Goal: Task Accomplishment & Management: Complete application form

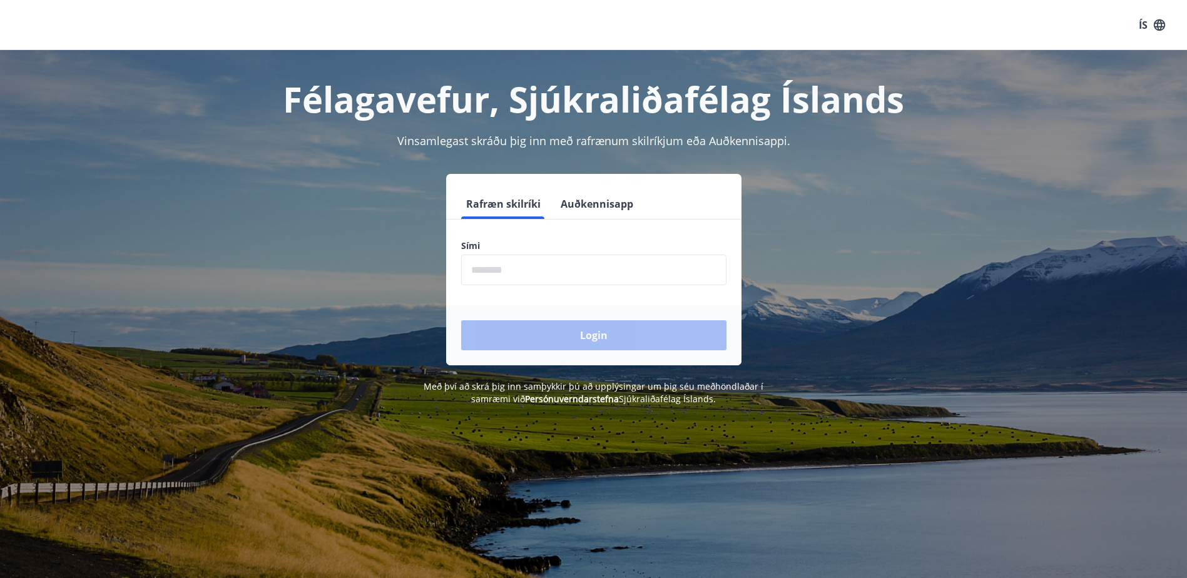
click at [563, 273] on input "phone" at bounding box center [593, 270] width 265 height 31
type input "********"
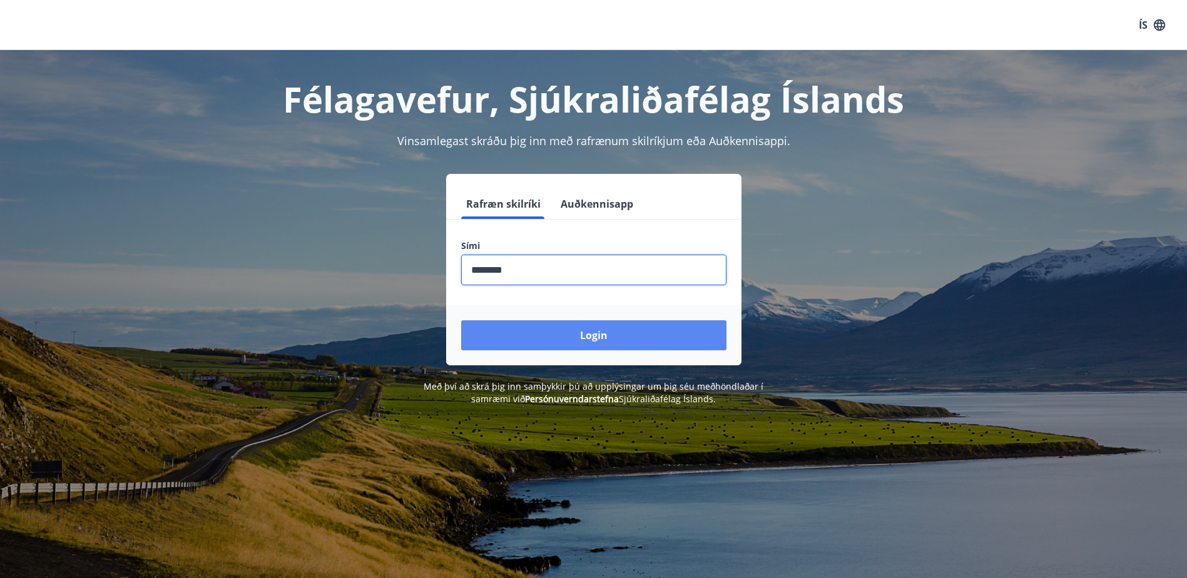
click at [597, 343] on button "Login" at bounding box center [593, 335] width 265 height 30
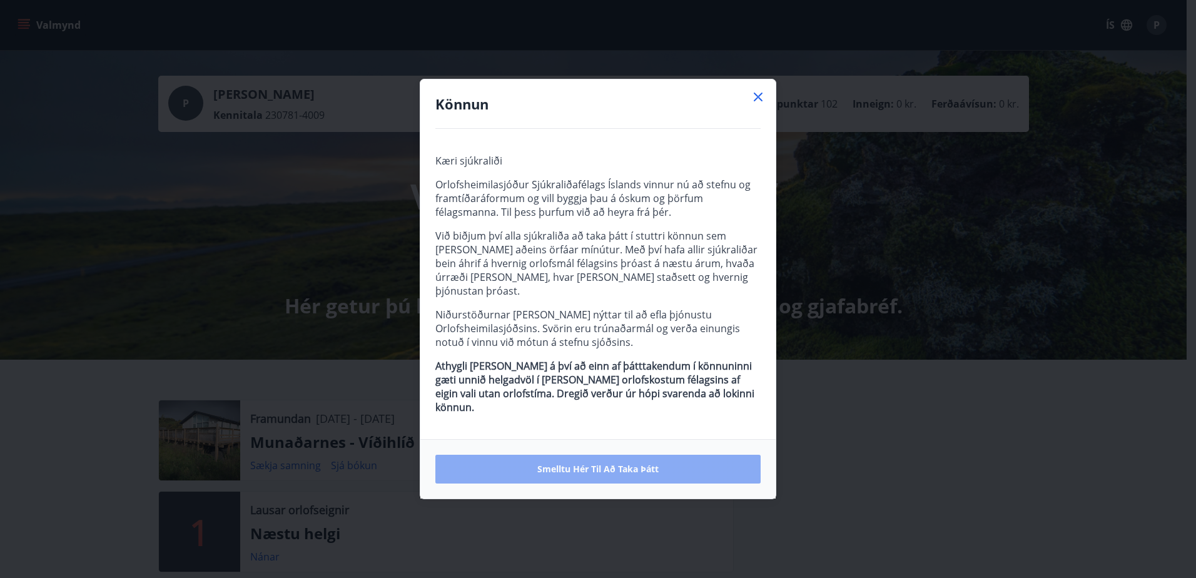
click at [584, 463] on span "Smelltu hér til að taka þátt" at bounding box center [597, 469] width 121 height 13
